Goal: Task Accomplishment & Management: Use online tool/utility

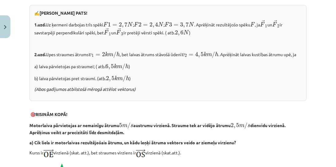
scroll to position [210, 0]
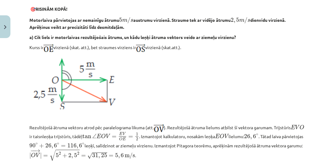
click at [161, 104] on p at bounding box center [167, 82] width 277 height 54
click at [160, 100] on p at bounding box center [167, 82] width 277 height 54
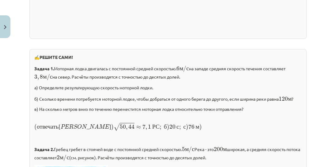
scroll to position [767, 0]
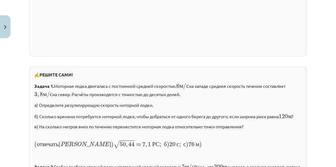
click at [240, 102] on p "а) Определите результирующую скорость моторной лодки." at bounding box center [167, 105] width 267 height 6
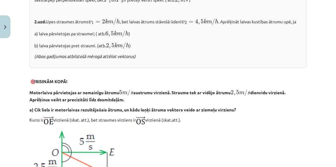
scroll to position [0, 0]
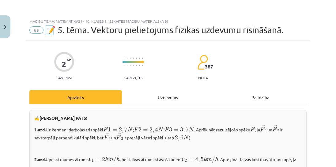
click at [163, 96] on div "Uzdevums" at bounding box center [168, 97] width 92 height 14
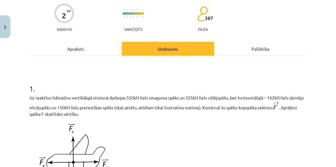
scroll to position [15, 0]
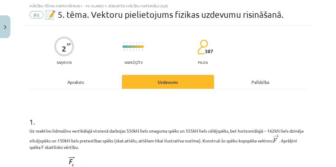
click at [80, 83] on div "Apraksts" at bounding box center [75, 82] width 92 height 14
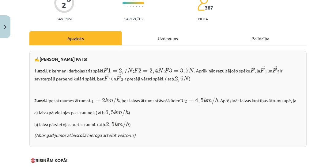
scroll to position [0, 0]
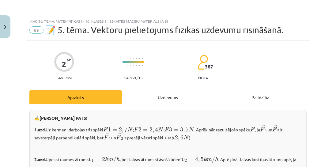
click at [154, 97] on div "Uzdevums" at bounding box center [168, 97] width 92 height 14
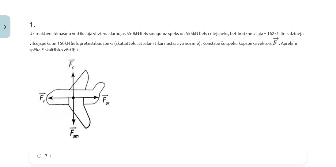
scroll to position [103, 0]
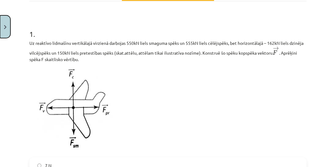
click at [7, 26] on button "Close" at bounding box center [5, 26] width 10 height 23
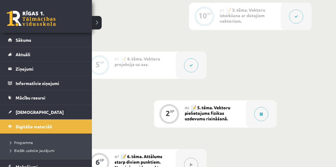
click at [11, 39] on link "Sākums" at bounding box center [46, 40] width 76 height 14
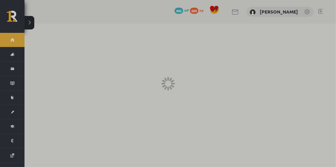
click at [11, 39] on div at bounding box center [168, 83] width 336 height 167
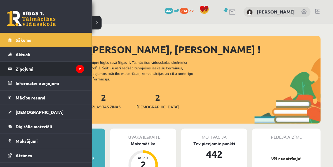
click at [16, 67] on legend "Ziņojumi 2" at bounding box center [50, 69] width 69 height 14
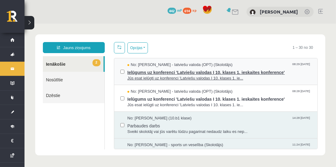
click at [302, 79] on span "Jūs esat ielūgti uz konferenci 'Latviešu valodas I 10. klases 1. ie..." at bounding box center [219, 78] width 184 height 6
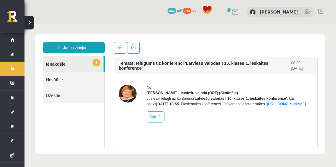
click at [92, 64] on link "1 Ienākošie" at bounding box center [73, 64] width 61 height 16
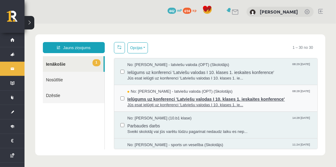
click at [304, 102] on span "Jūs esat ielūgti uz konferenci 'Latviešu valodas I 10. klases 1. ie..." at bounding box center [219, 105] width 184 height 6
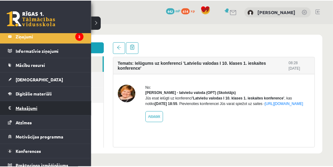
scroll to position [37, 0]
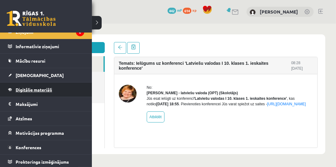
click at [46, 90] on span "Digitālie materiāli" at bounding box center [34, 90] width 36 height 6
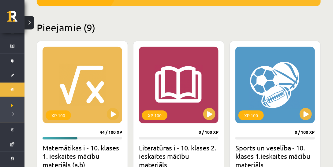
scroll to position [140, 0]
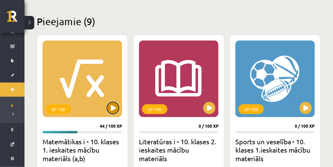
click at [114, 108] on button at bounding box center [113, 108] width 12 height 12
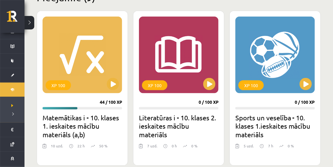
scroll to position [157, 0]
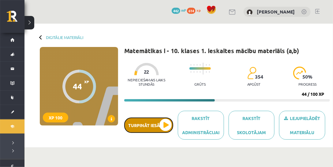
click at [164, 121] on button "Turpināt iesākto" at bounding box center [148, 124] width 49 height 15
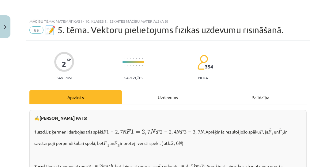
click at [161, 97] on div "Uzdevums" at bounding box center [168, 97] width 92 height 14
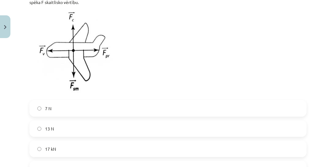
scroll to position [190, 0]
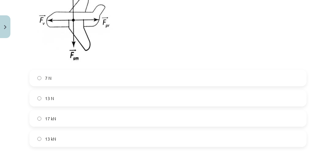
click at [75, 139] on label "13 kN" at bounding box center [168, 138] width 276 height 15
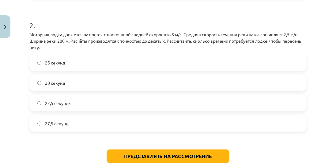
scroll to position [360, 0]
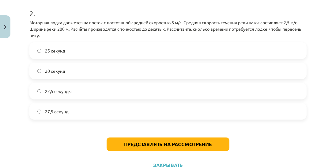
click at [82, 50] on label "25 секунд" at bounding box center [168, 50] width 276 height 15
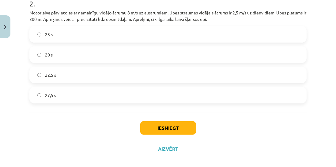
scroll to position [351, 0]
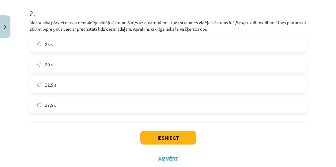
click at [141, 23] on p "Motorlaiva pārvietojas ar nemainīgu vidējo ātrumu 8 m/s uz austrumiem. Upes str…" at bounding box center [167, 25] width 277 height 13
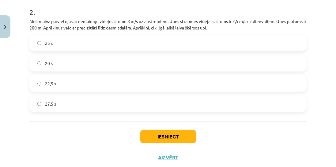
scroll to position [368, 0]
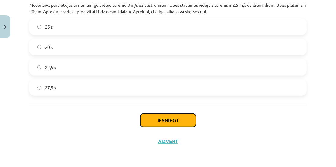
click at [165, 120] on button "Iesniegt" at bounding box center [168, 119] width 56 height 13
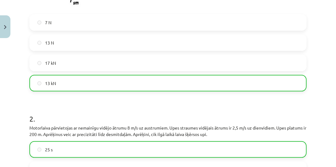
scroll to position [387, 0]
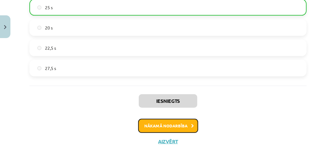
click at [191, 125] on icon at bounding box center [192, 126] width 3 height 4
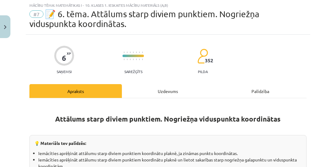
scroll to position [15, 0]
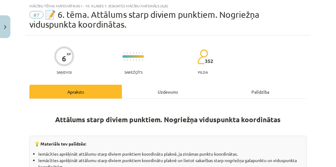
click at [165, 90] on div "Uzdevums" at bounding box center [168, 91] width 92 height 14
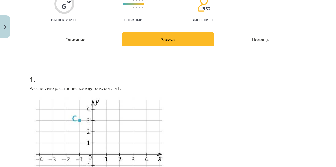
scroll to position [0, 0]
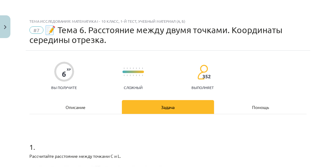
click at [94, 107] on div "Описание" at bounding box center [75, 107] width 92 height 14
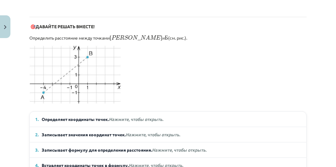
scroll to position [400, 0]
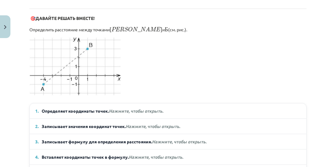
click at [168, 107] on summary "1. Определяет координаты точек. Нажмите, чтобы открыть." at bounding box center [167, 110] width 265 height 6
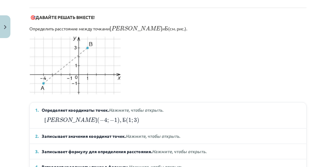
scroll to position [418, 0]
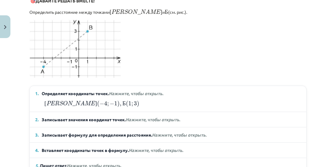
click at [160, 116] on font "Нажмите, чтобы открыть." at bounding box center [153, 119] width 54 height 6
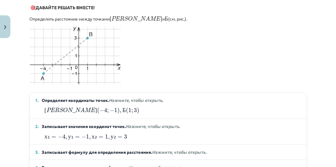
scroll to position [470, 0]
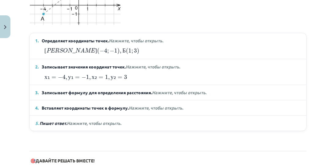
click at [141, 89] on font "Записывает формулу для определения расстояния." at bounding box center [97, 92] width 110 height 6
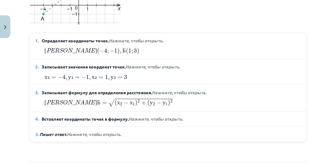
scroll to position [452, 0]
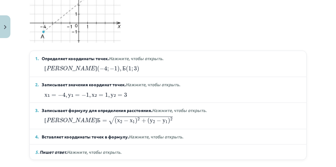
click at [149, 133] on font "Нажмите, чтобы открыть." at bounding box center [156, 136] width 54 height 6
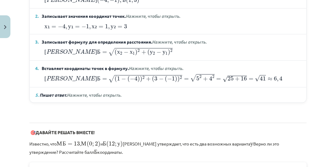
scroll to position [523, 0]
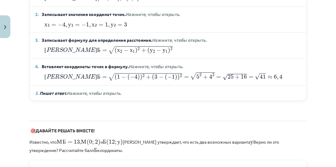
click at [109, 90] on font "Нажмите, чтобы открыть." at bounding box center [94, 93] width 54 height 6
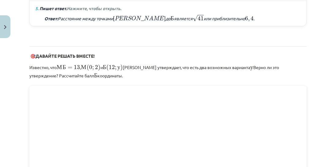
scroll to position [610, 0]
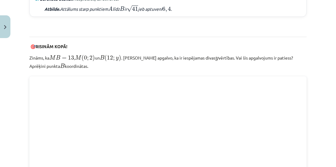
click at [169, 62] on p "Zināms, ka M B = 13 M B = 13 , M ( 0 ; 2 ) M ( 0 ; 2 ) un B ( 12 ; y ) B ( 12 ;…" at bounding box center [167, 61] width 277 height 16
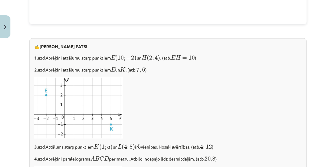
scroll to position [820, 0]
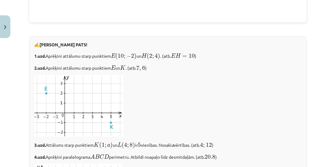
click at [302, 72] on div "✍️ RISINI PATS! 1.uzd. Aprēķini attālumu starp punktiem E ( 10 ; − 2 ) E ( 10 ;…" at bounding box center [167, 140] width 277 height 209
